Goal: Transaction & Acquisition: Obtain resource

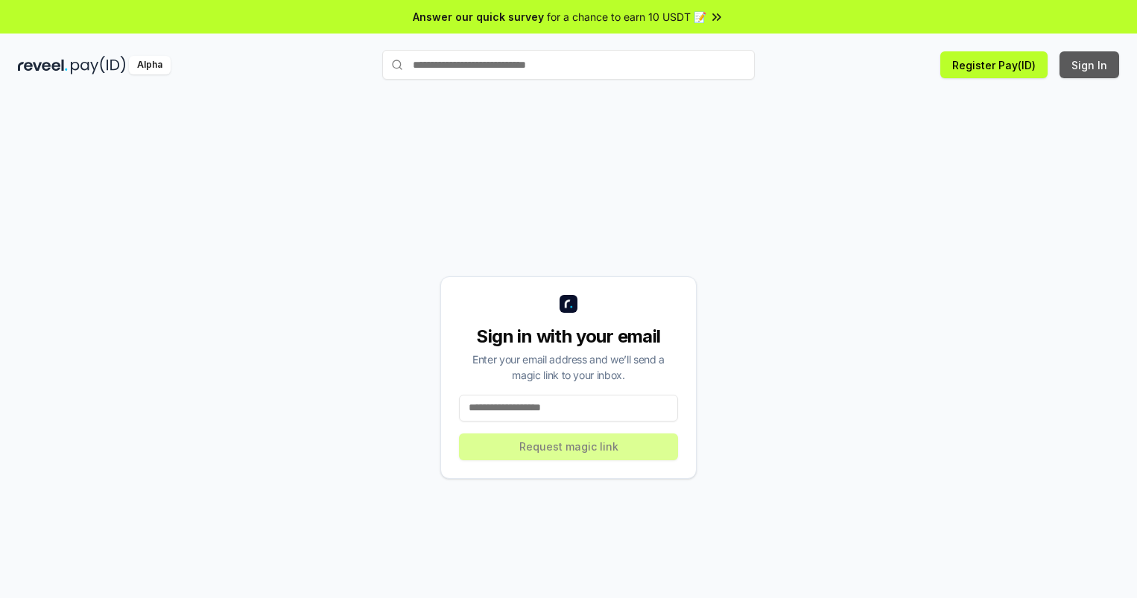
click at [1090, 65] on button "Sign In" at bounding box center [1089, 64] width 60 height 27
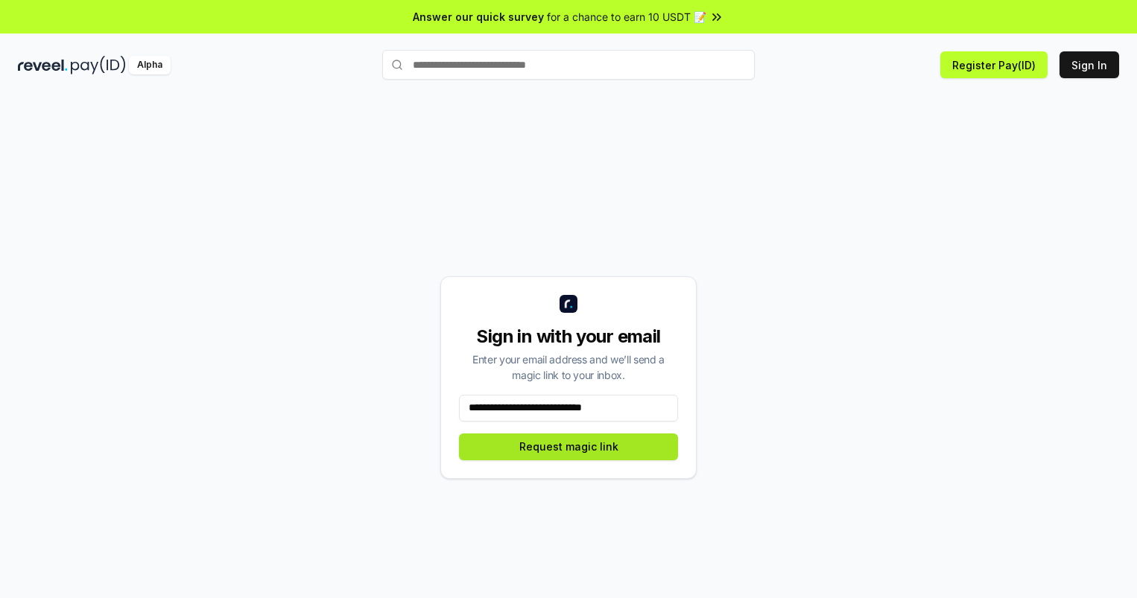
type input "**********"
click at [568, 446] on button "Request magic link" at bounding box center [568, 447] width 219 height 27
